Goal: Communication & Community: Answer question/provide support

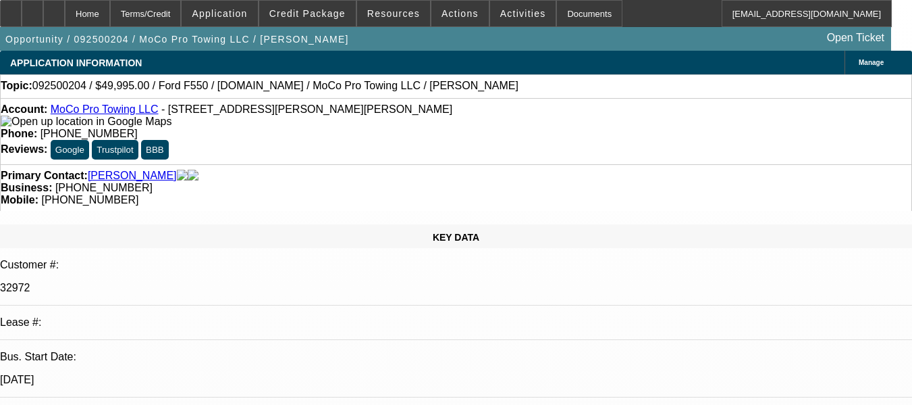
select select "0"
select select "1"
select select "2"
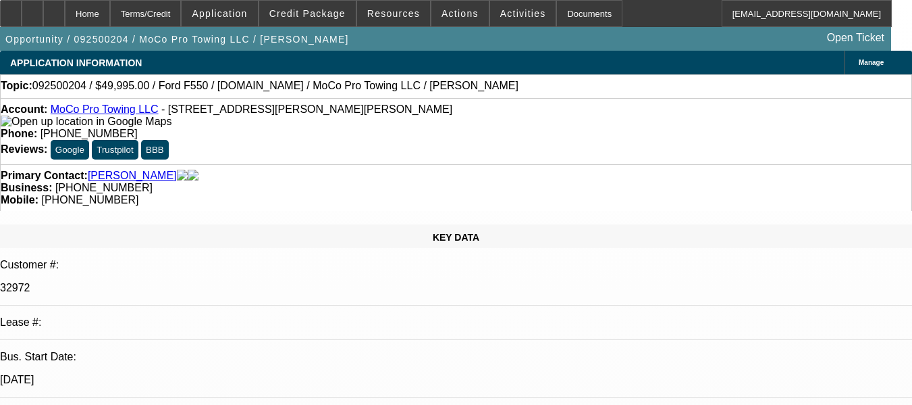
select select "6"
radio input "true"
paste textarea "GOOD PAY HISTORY ON THE #01 AND #02 DEAL, BOTH ARE ON GOING ACHS, GPS IS ACTIVE…"
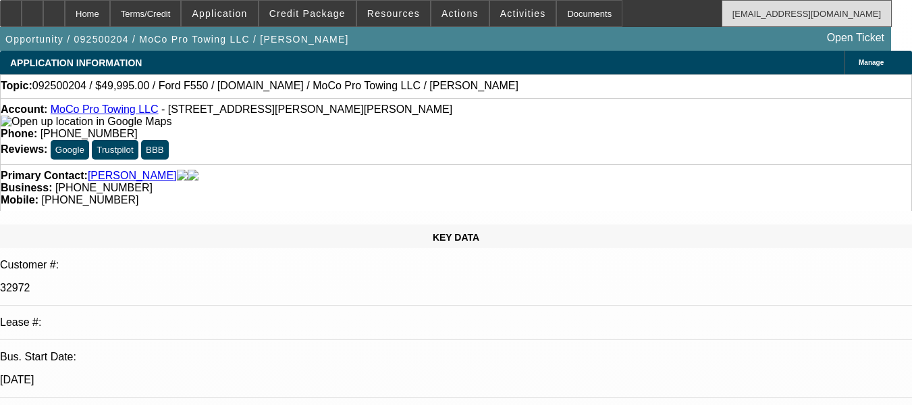
type textarea "GOOD PAY HISTORY ON THE #01 AND #02 DEAL, BOTH ARE ON GOING ACHS, GPS IS ACTIVE…"
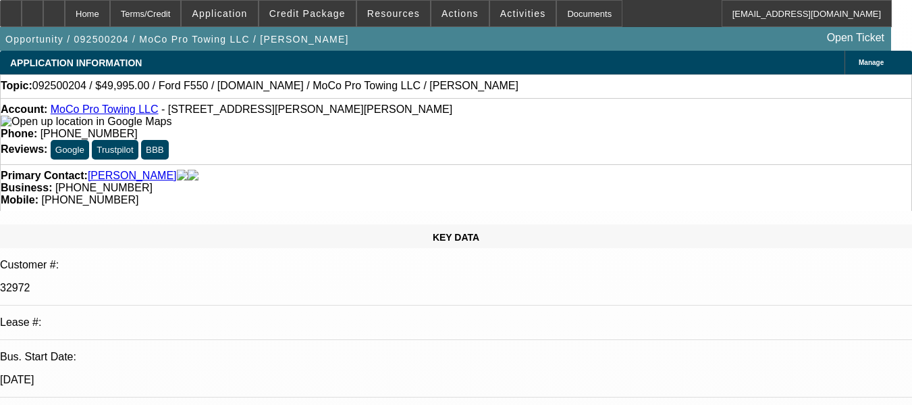
scroll to position [49, 0]
radio input "false"
radio input "true"
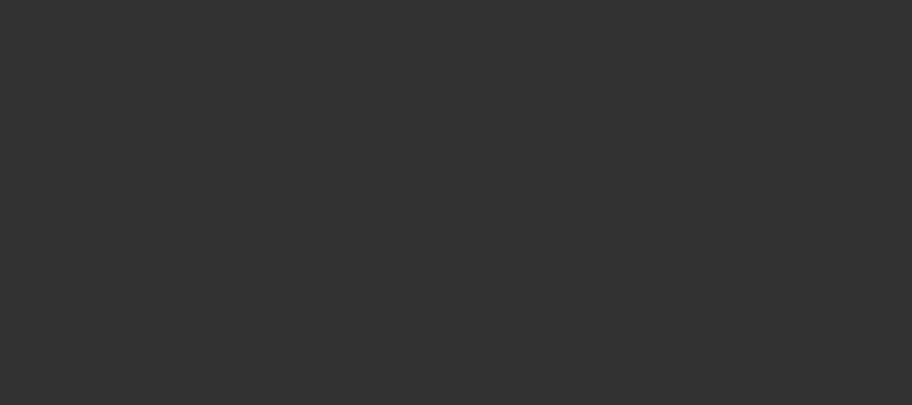
scroll to position [0, 0]
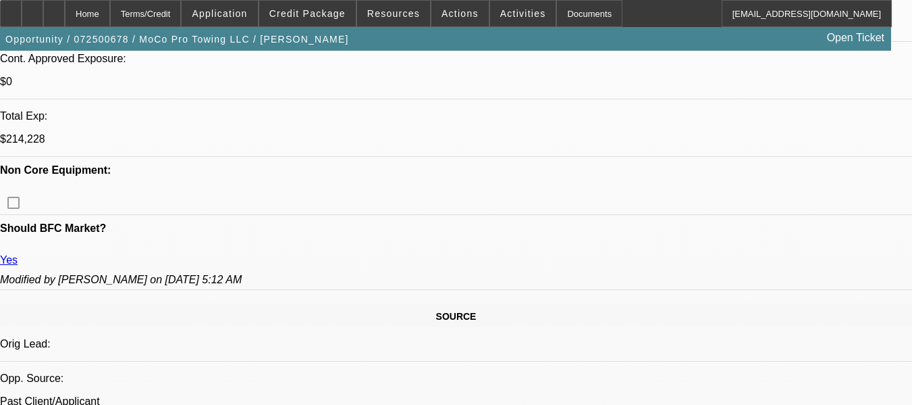
select select "0"
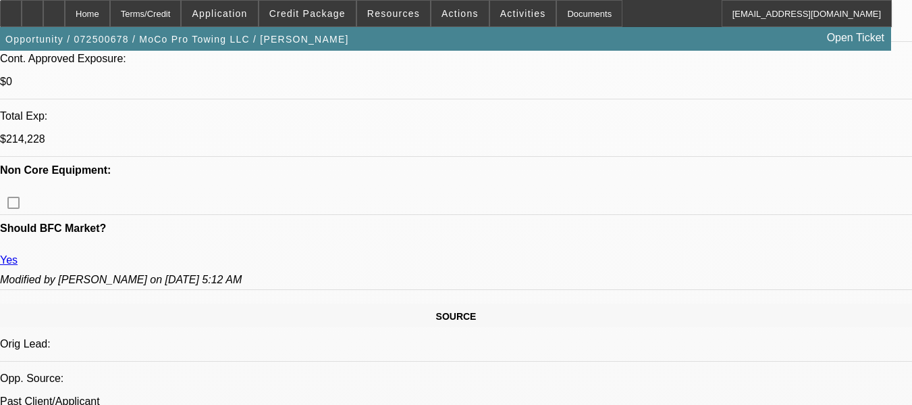
select select "0"
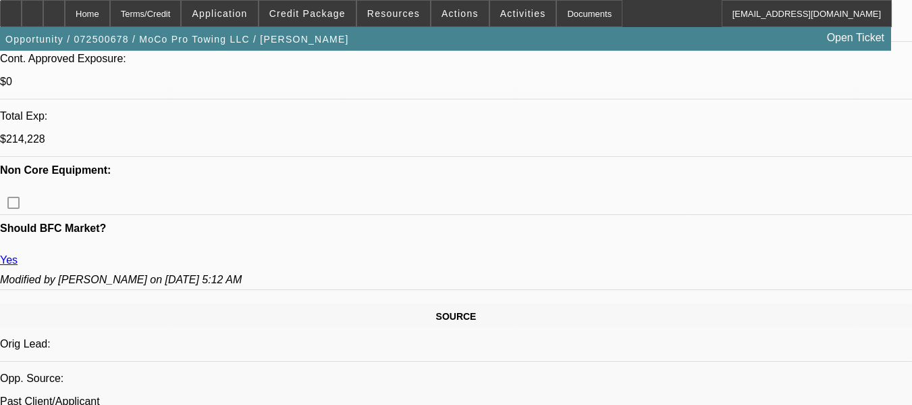
select select "0"
select select "1"
select select "6"
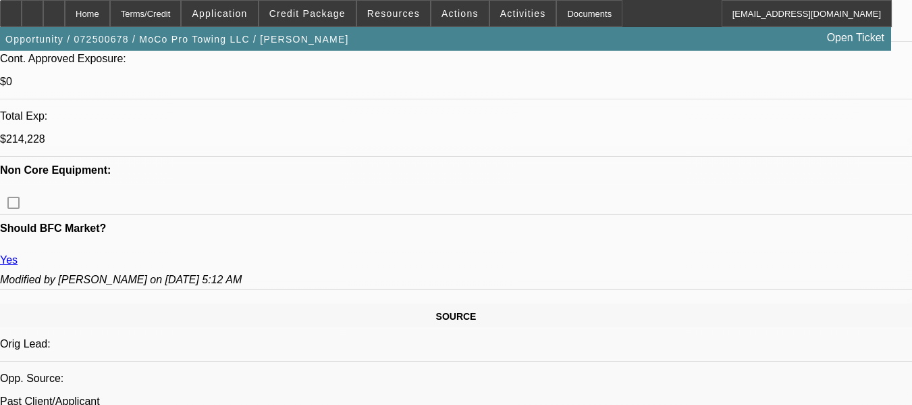
select select "1"
select select "6"
select select "1"
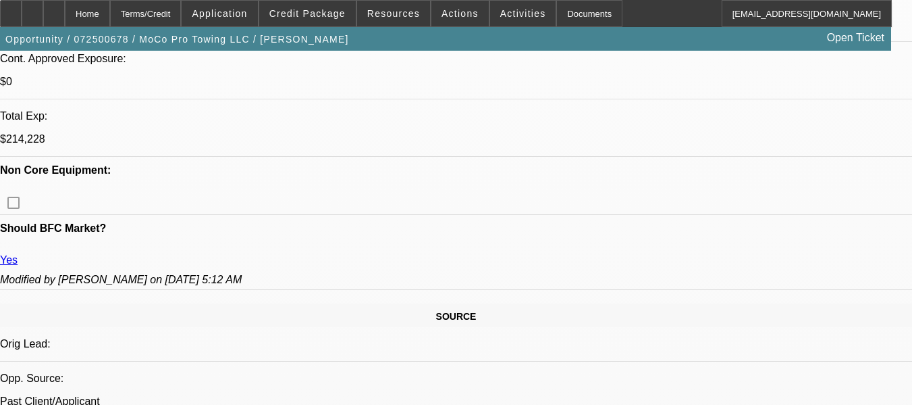
select select "6"
select select "1"
select select "6"
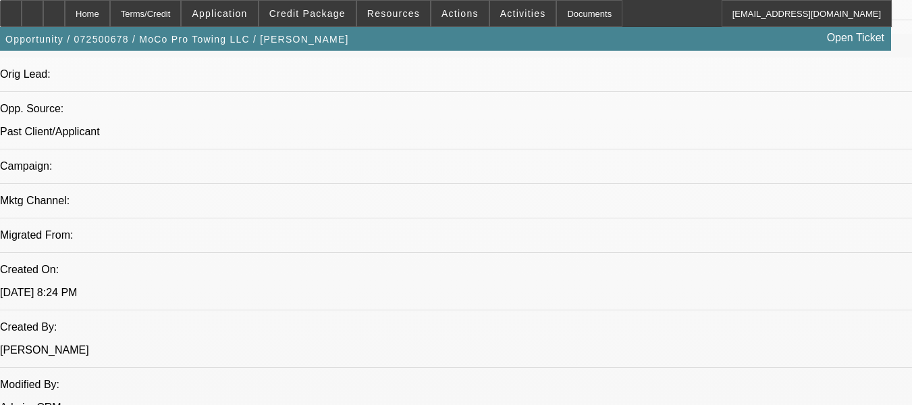
scroll to position [878, 0]
drag, startPoint x: 407, startPoint y: 263, endPoint x: 250, endPoint y: 244, distance: 158.4
copy span "GOOD PAY HISTORY ON THE #01 AND #02 DEAL, BOTH ARE ON GOING ACHS, GPS IS ACTIVE…"
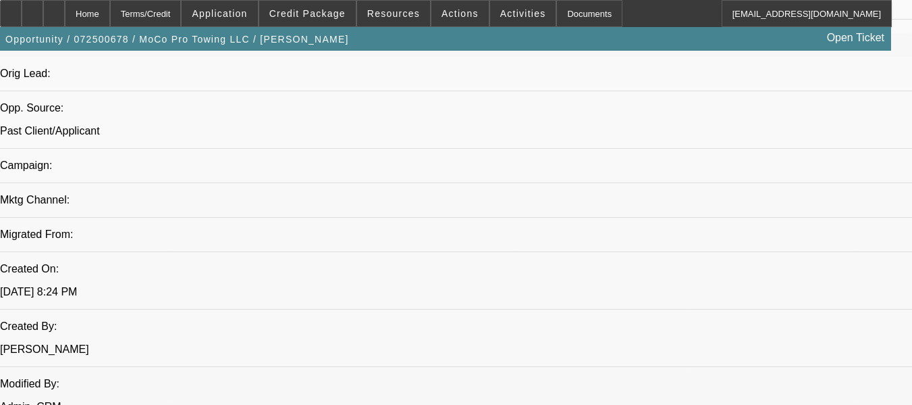
drag, startPoint x: 405, startPoint y: 263, endPoint x: 248, endPoint y: 250, distance: 157.9
copy span "GOOD PAY HISTORY ON THE #01 AND #02 DEAL, BOTH ARE ON GOING ACHS, GPS IS ACTIVE…"
drag, startPoint x: 406, startPoint y: 262, endPoint x: 247, endPoint y: 249, distance: 159.3
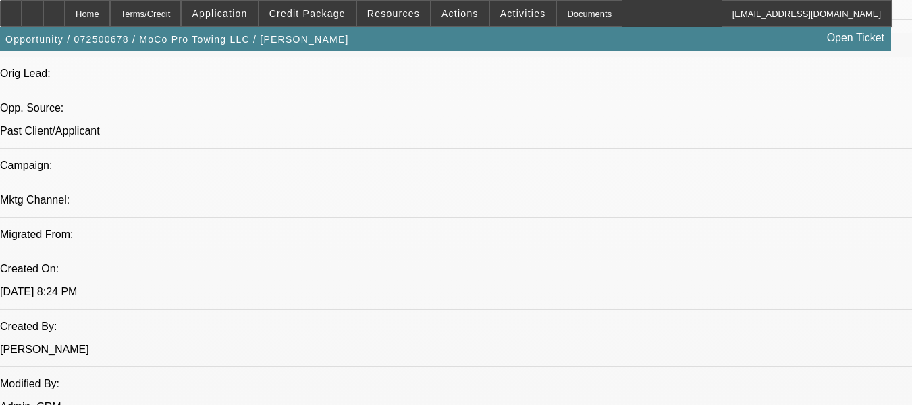
copy span "GOOD PAY HISTORY ON THE #01 AND #02 DEAL, BOTH ARE ON GOING ACHS, GPS IS ACTIVE…"
drag, startPoint x: 388, startPoint y: 223, endPoint x: 407, endPoint y: 212, distance: 21.8
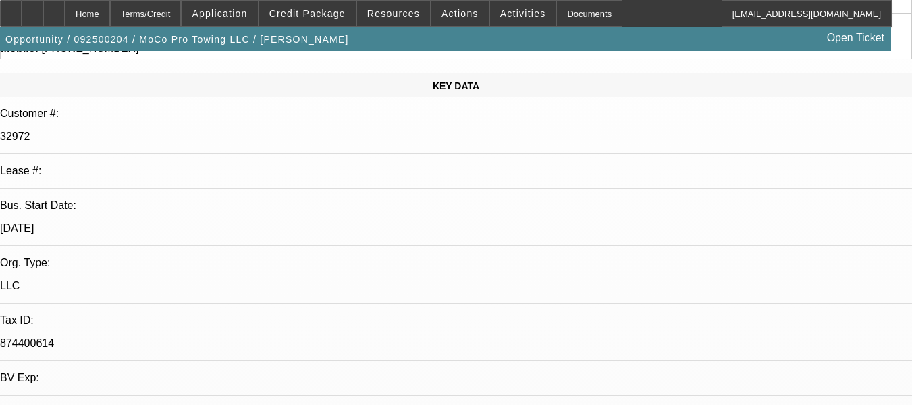
select select "0"
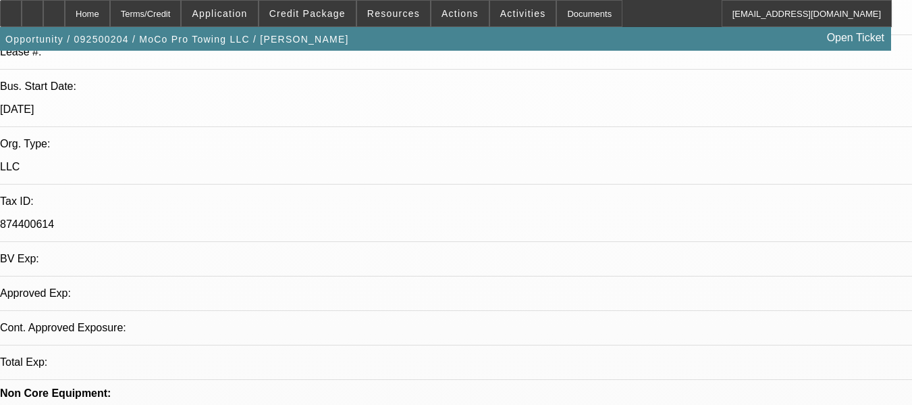
select select "1"
select select "2"
select select "6"
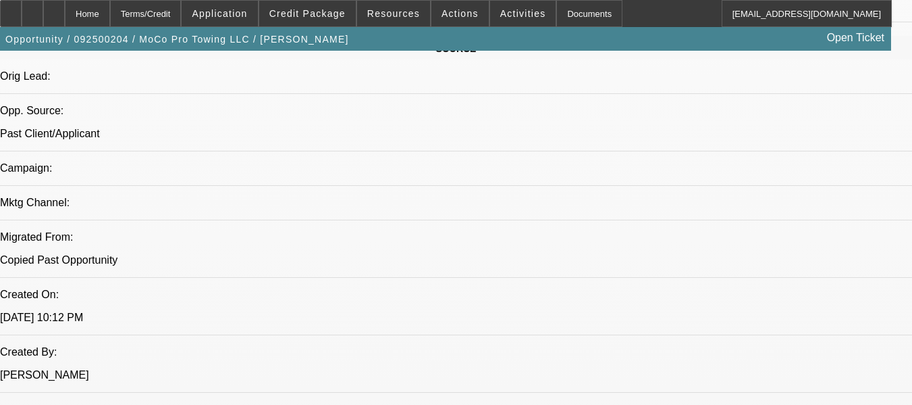
scroll to position [861, 0]
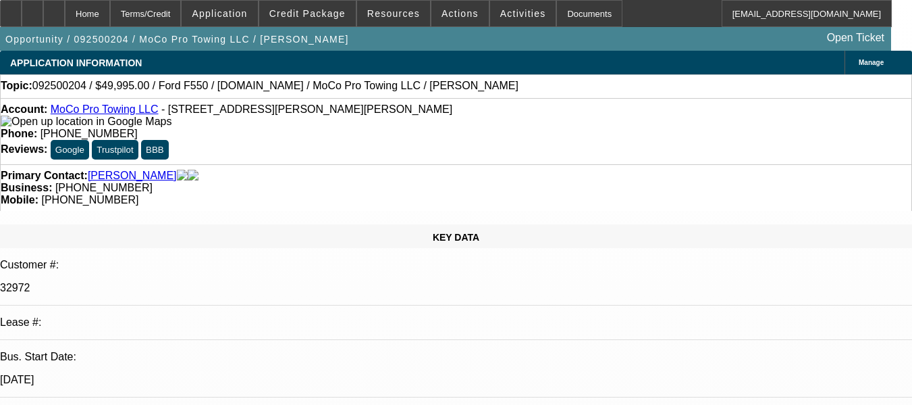
select select "0"
select select "1"
select select "2"
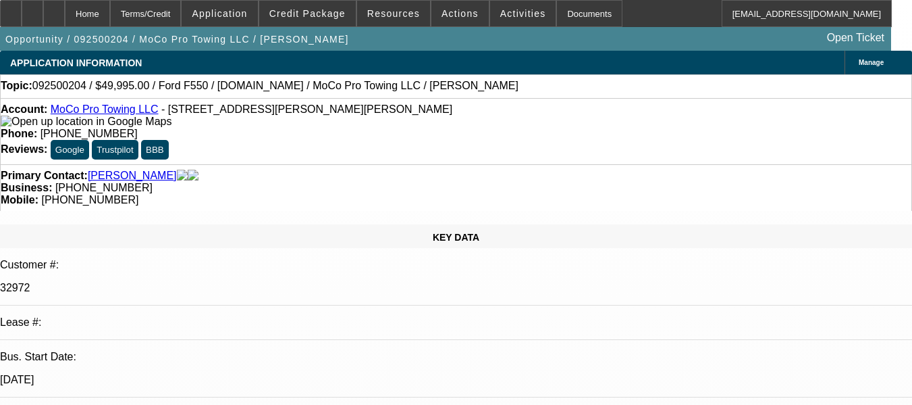
select select "6"
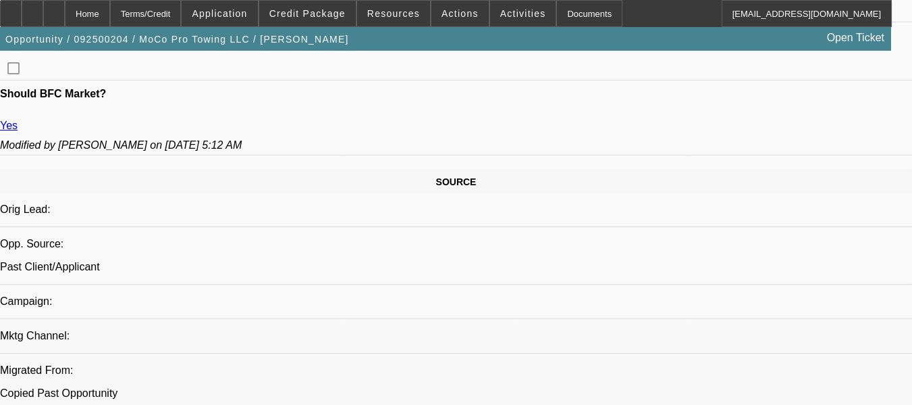
scroll to position [743, 0]
